Goal: Task Accomplishment & Management: Manage account settings

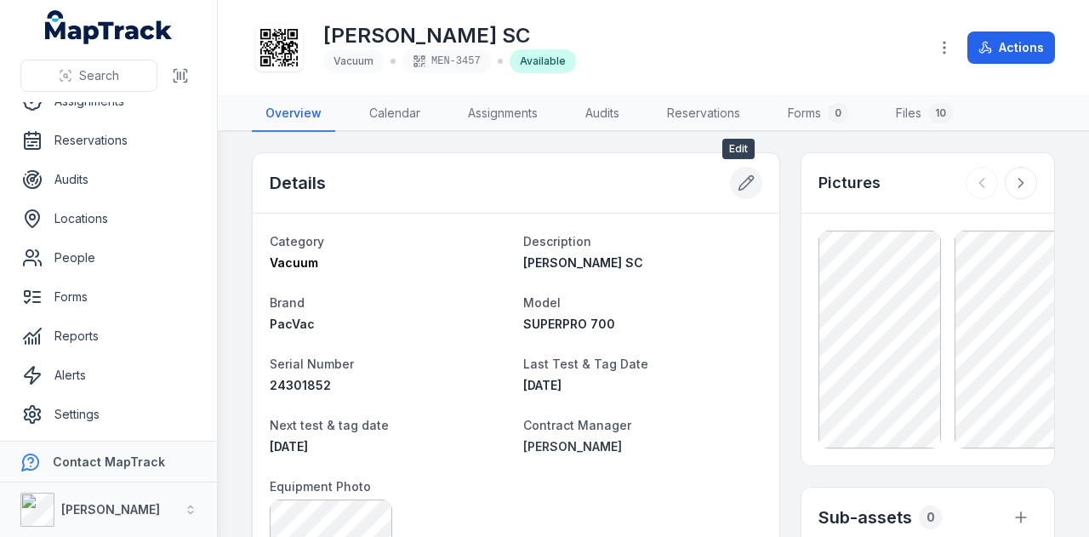
click at [738, 177] on icon at bounding box center [746, 182] width 17 height 17
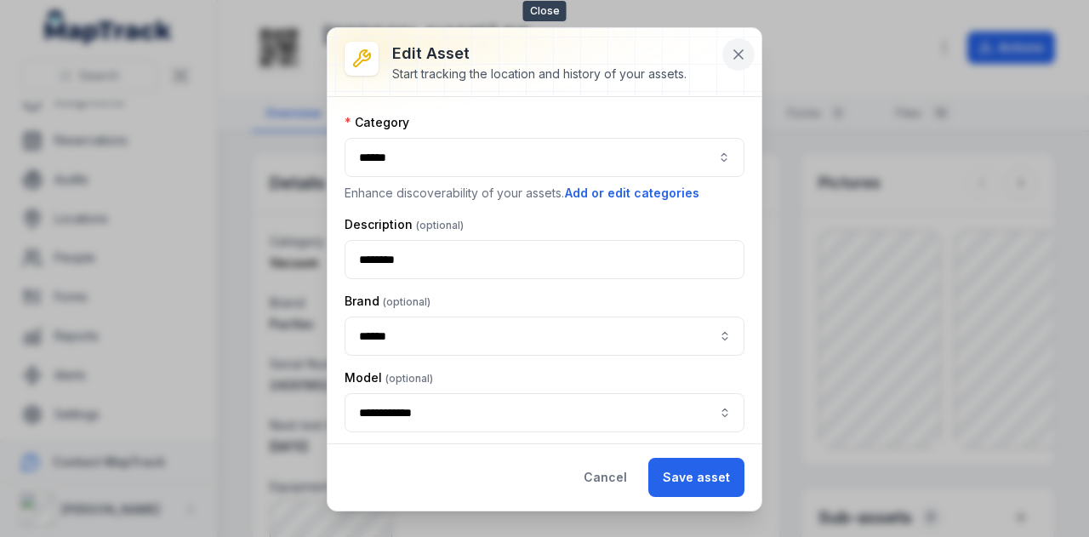
click at [738, 52] on icon at bounding box center [738, 54] width 9 height 9
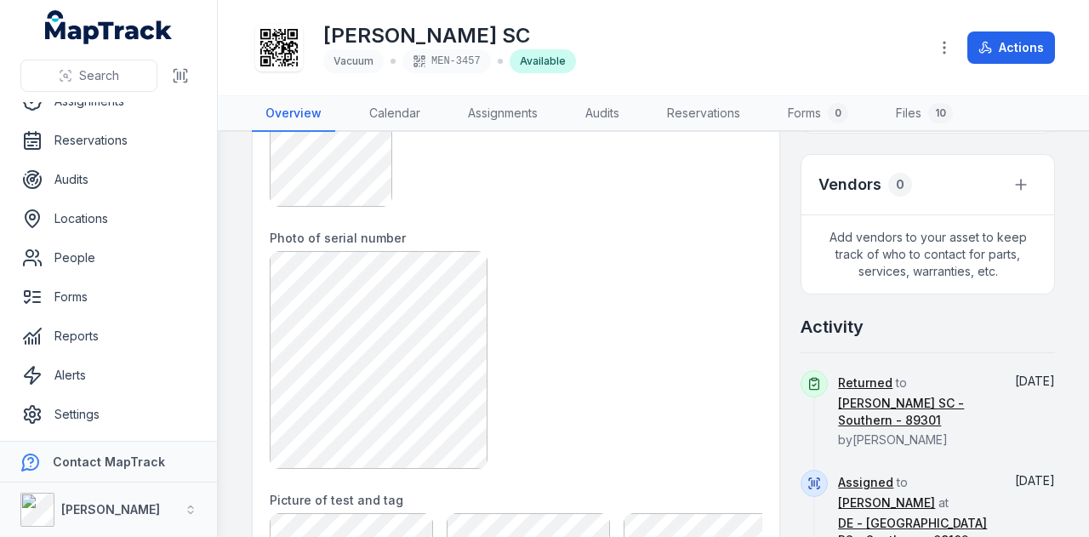
scroll to position [681, 0]
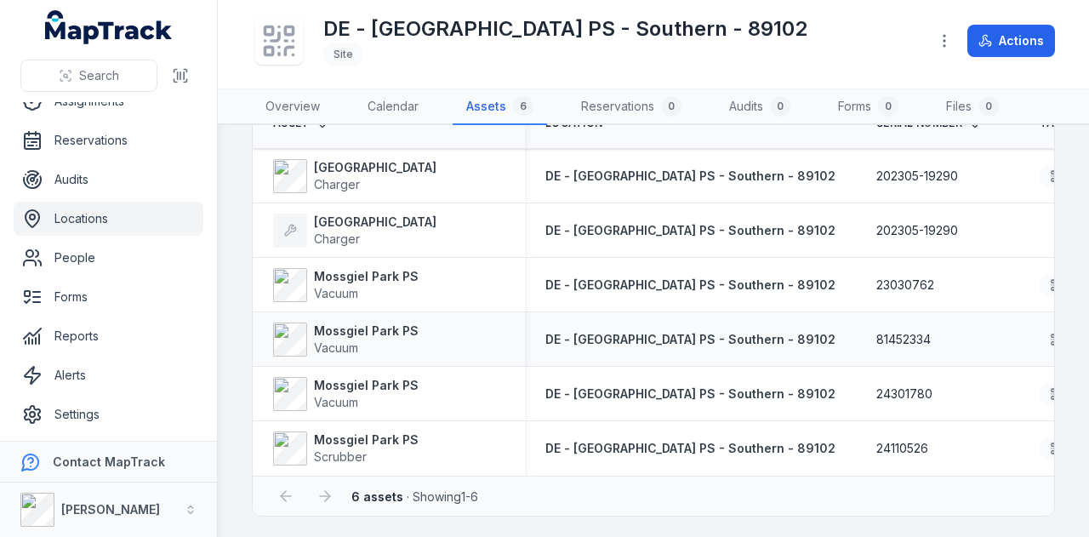
scroll to position [9, 0]
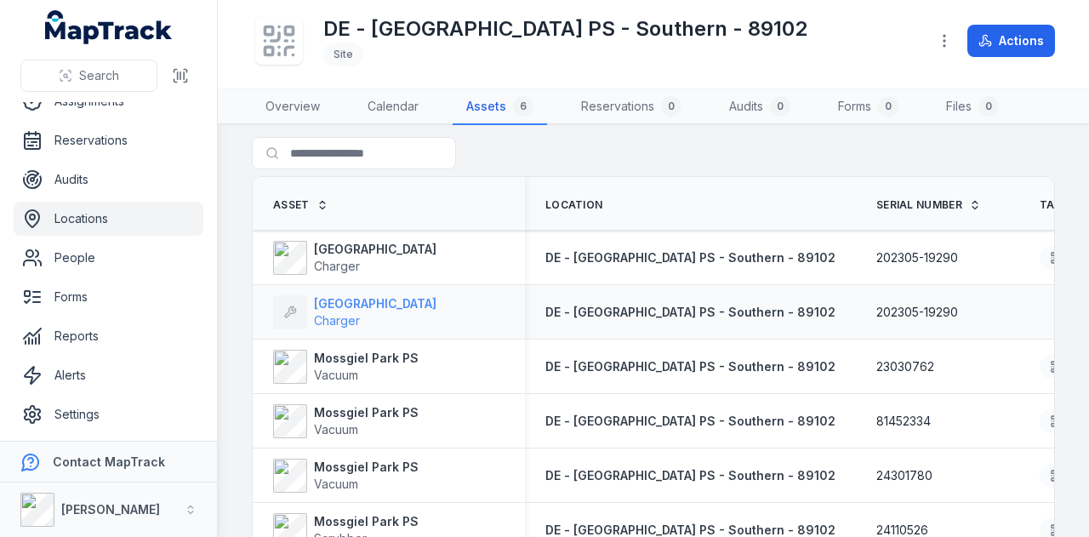
click at [362, 309] on strong "[GEOGRAPHIC_DATA]" at bounding box center [375, 303] width 123 height 17
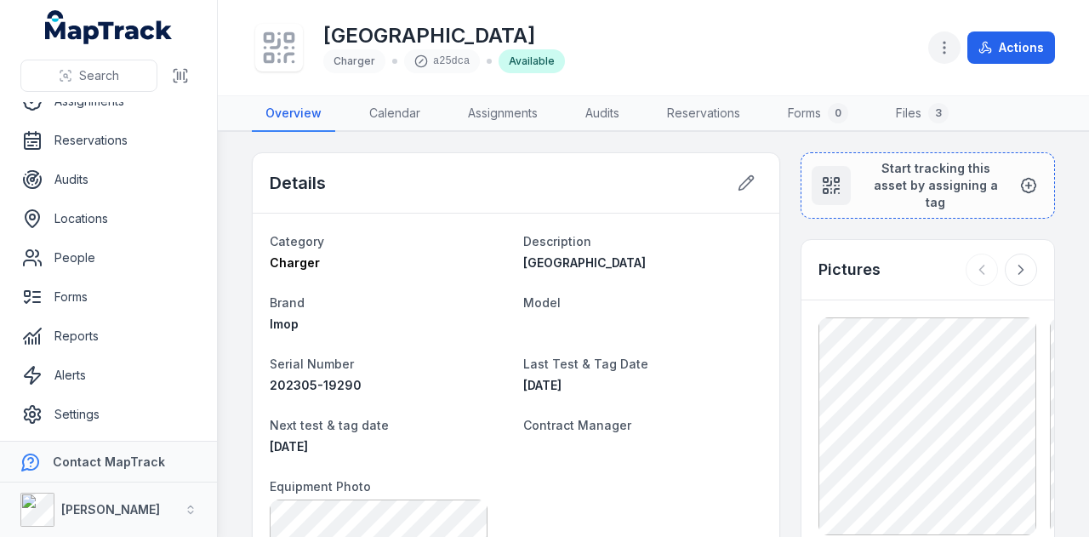
click at [943, 37] on button "button" at bounding box center [944, 47] width 32 height 32
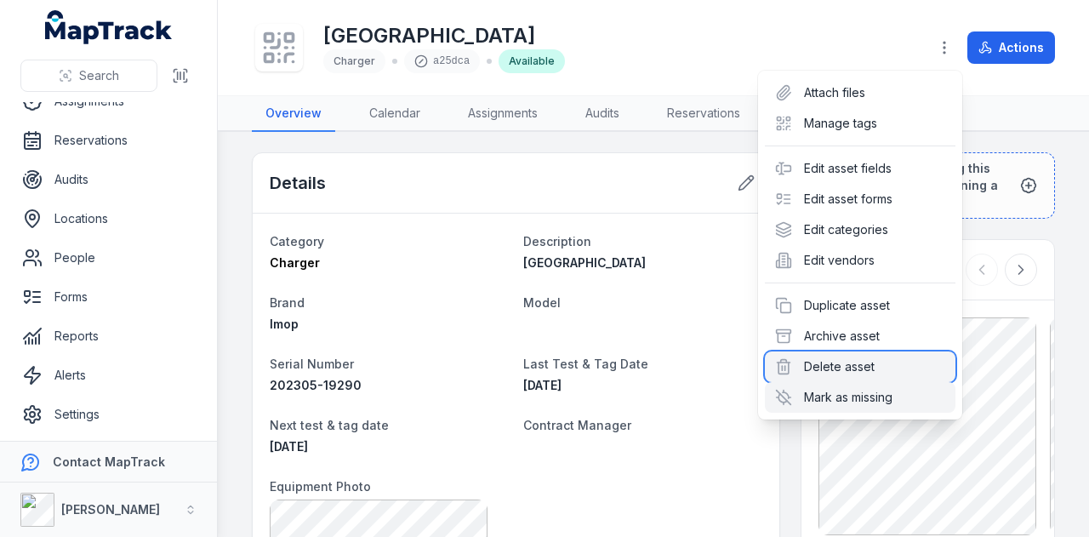
click at [874, 366] on div "Delete asset" at bounding box center [860, 366] width 191 height 31
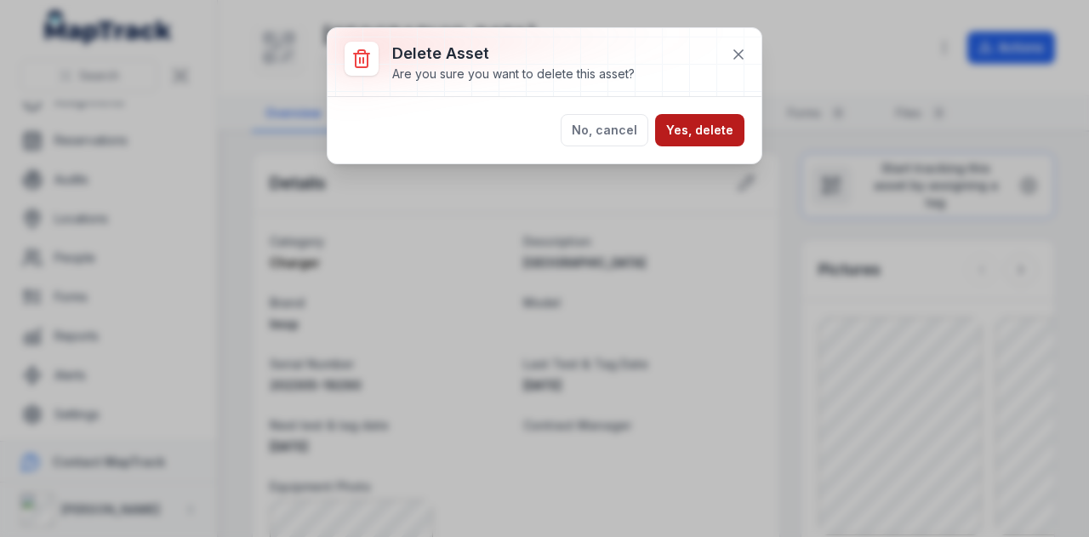
click at [718, 144] on button "Yes, delete" at bounding box center [699, 130] width 89 height 32
click at [717, 130] on button "Yes, delete" at bounding box center [699, 130] width 89 height 32
